Goal: Navigation & Orientation: Find specific page/section

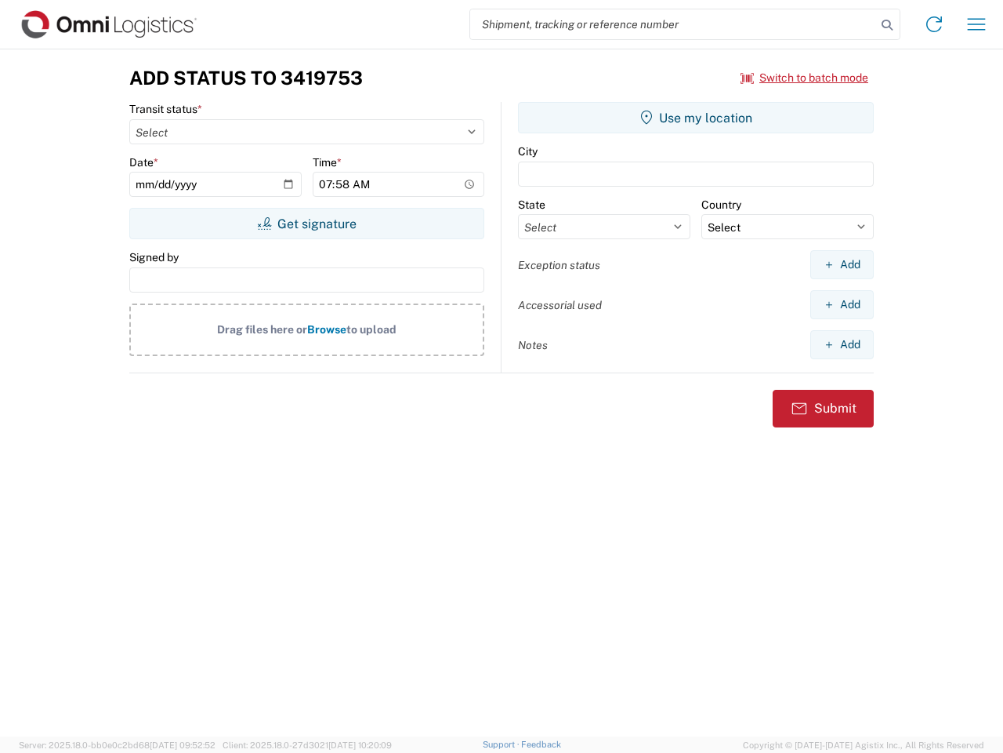
click at [673, 24] on input "search" at bounding box center [673, 24] width 406 height 30
click at [887, 25] on icon at bounding box center [887, 25] width 22 height 22
click at [934, 24] on icon at bounding box center [934, 24] width 25 height 25
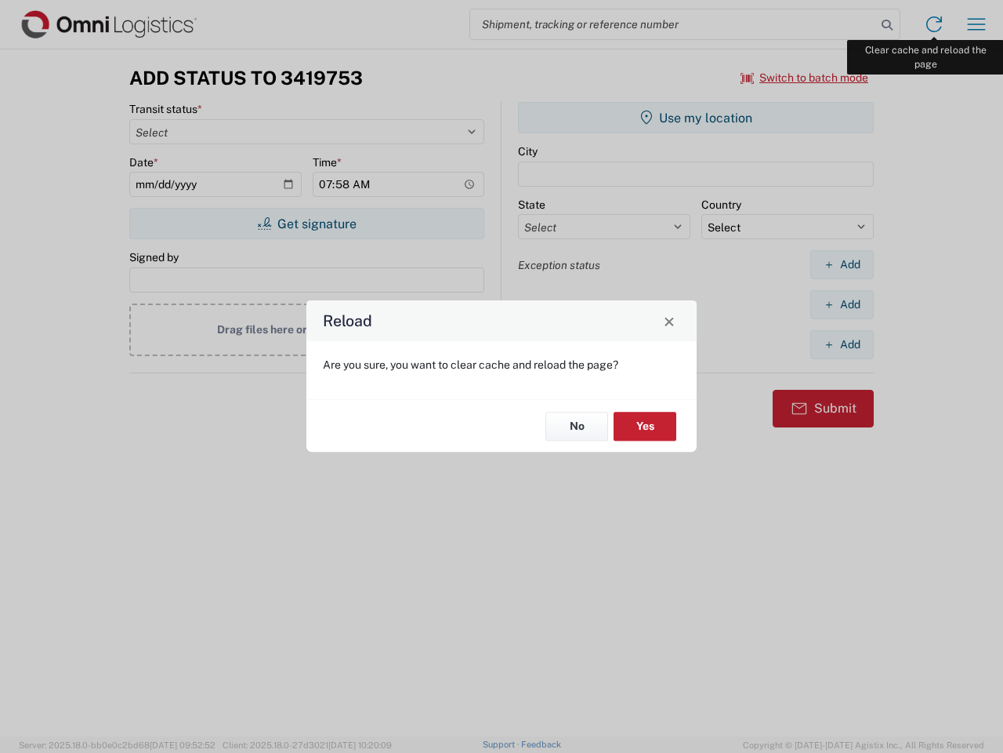
click at [977, 24] on div "Reload Are you sure, you want to clear cache and reload the page? No Yes" at bounding box center [501, 376] width 1003 height 753
click at [805, 78] on div "Reload Are you sure, you want to clear cache and reload the page? No Yes" at bounding box center [501, 376] width 1003 height 753
click at [307, 223] on div "Reload Are you sure, you want to clear cache and reload the page? No Yes" at bounding box center [501, 376] width 1003 height 753
click at [696, 118] on div "Reload Are you sure, you want to clear cache and reload the page? No Yes" at bounding box center [501, 376] width 1003 height 753
click at [842, 264] on div "Reload Are you sure, you want to clear cache and reload the page? No Yes" at bounding box center [501, 376] width 1003 height 753
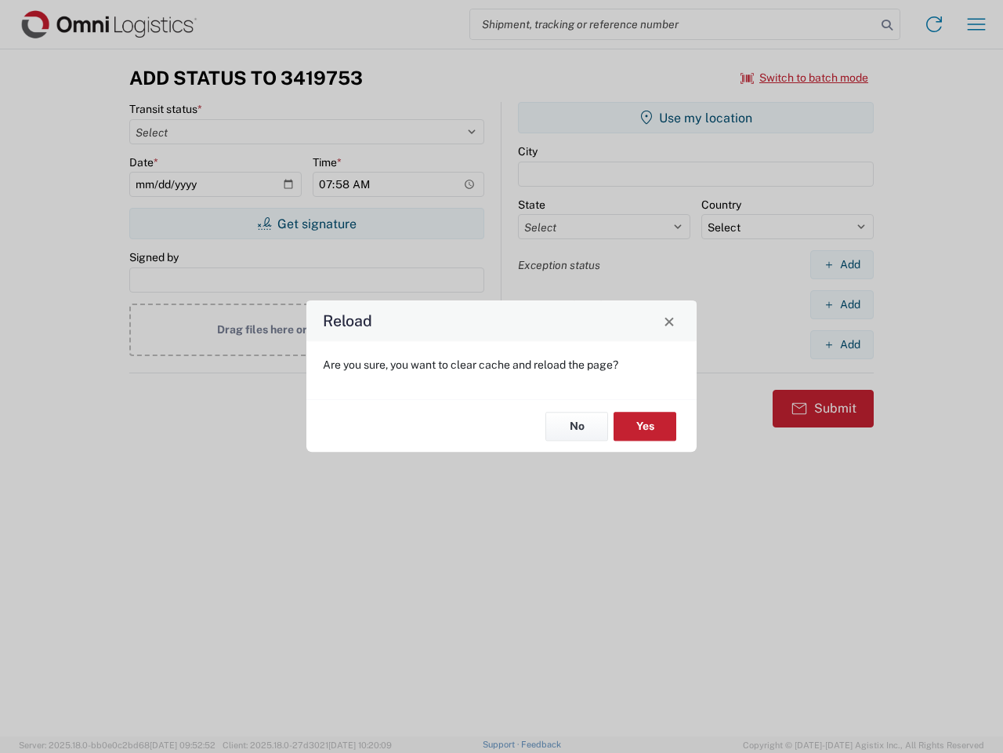
click at [842, 304] on div "Reload Are you sure, you want to clear cache and reload the page? No Yes" at bounding box center [501, 376] width 1003 height 753
click at [842, 344] on div "Reload Are you sure, you want to clear cache and reload the page? No Yes" at bounding box center [501, 376] width 1003 height 753
